Goal: Check status

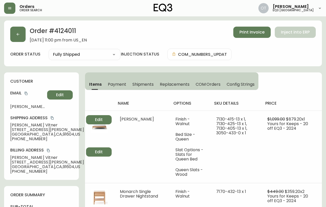
select select "FULLY_SHIPPED"
click at [22, 36] on button "button" at bounding box center [17, 34] width 15 height 15
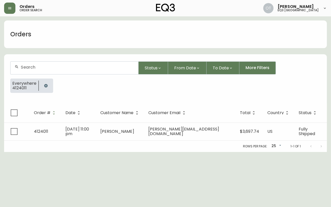
click at [38, 67] on input "text" at bounding box center [77, 67] width 113 height 5
paste input "4134288"
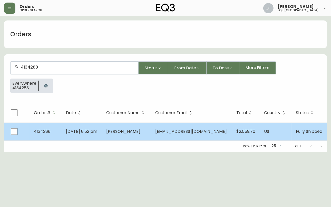
type input "4134288"
click at [73, 131] on span "[DATE] 8:52 pm" at bounding box center [81, 132] width 31 height 6
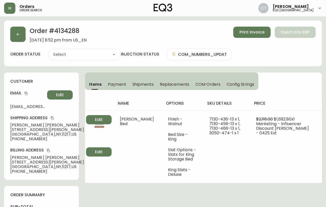
type input "Fully Shipped"
select select "FULLY_SHIPPED"
click at [165, 88] on button "Replacements" at bounding box center [175, 84] width 36 height 11
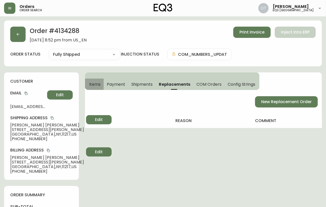
click at [96, 85] on span "Items" at bounding box center [95, 84] width 12 height 5
